Goal: Navigation & Orientation: Find specific page/section

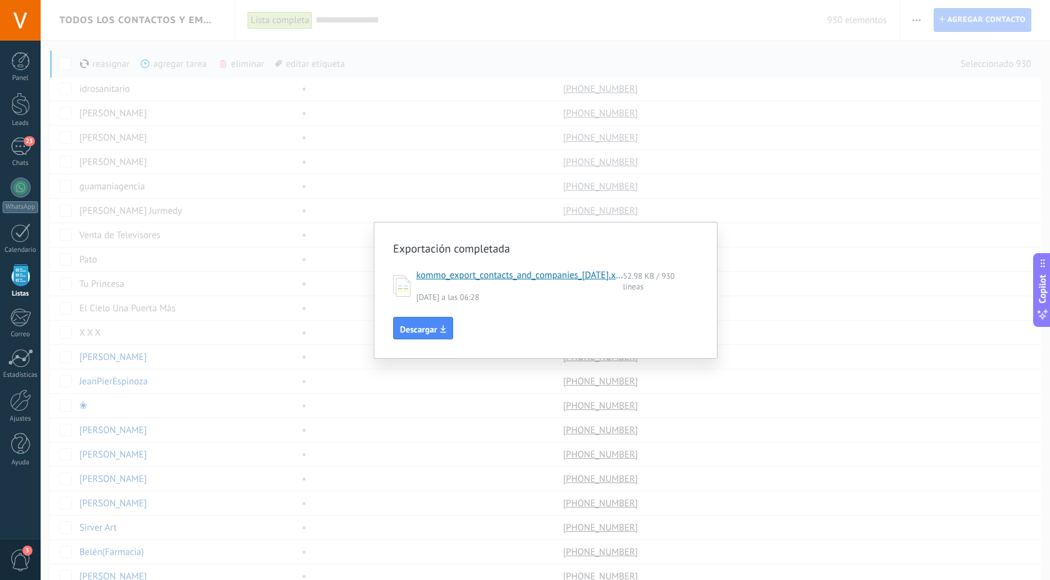
click at [894, 365] on div "Exportación completada kommo_export_contacts_and_companies_[DATE].xlsx 52.98 KB…" at bounding box center [545, 290] width 1009 height 580
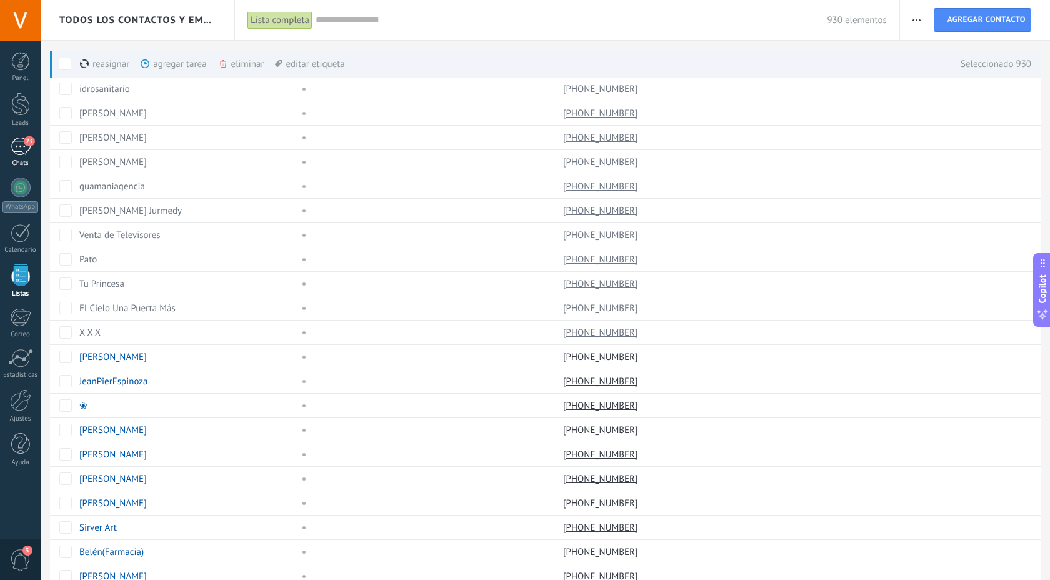
click at [18, 153] on div "23" at bounding box center [21, 147] width 20 height 18
